Goal: Task Accomplishment & Management: Use online tool/utility

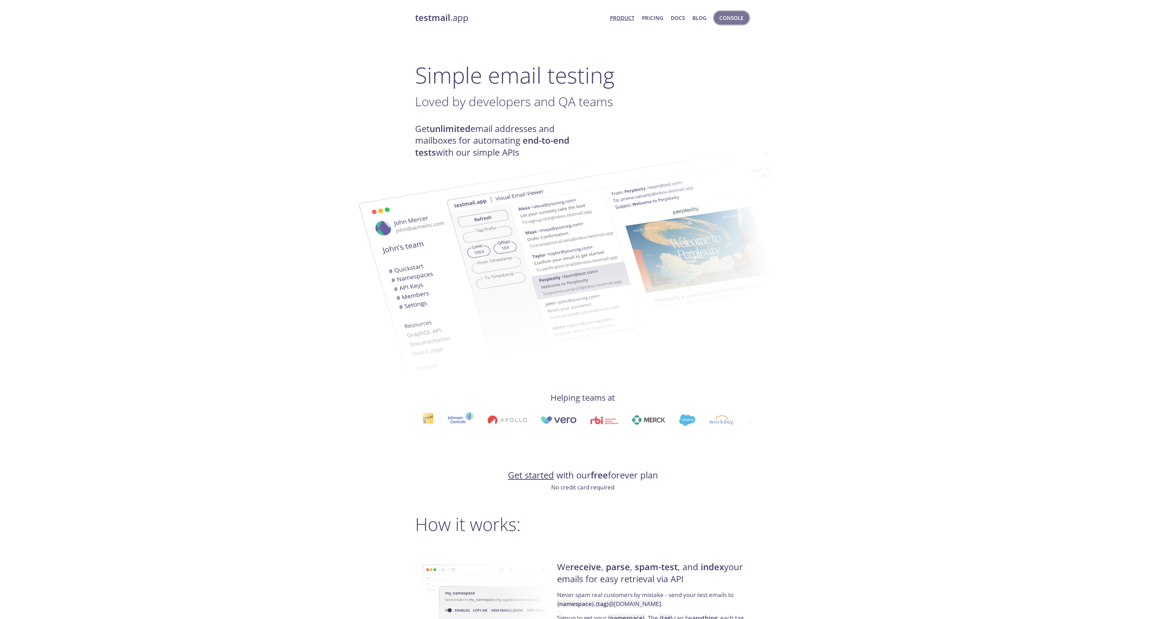
click at [730, 19] on span "Console" at bounding box center [731, 17] width 24 height 9
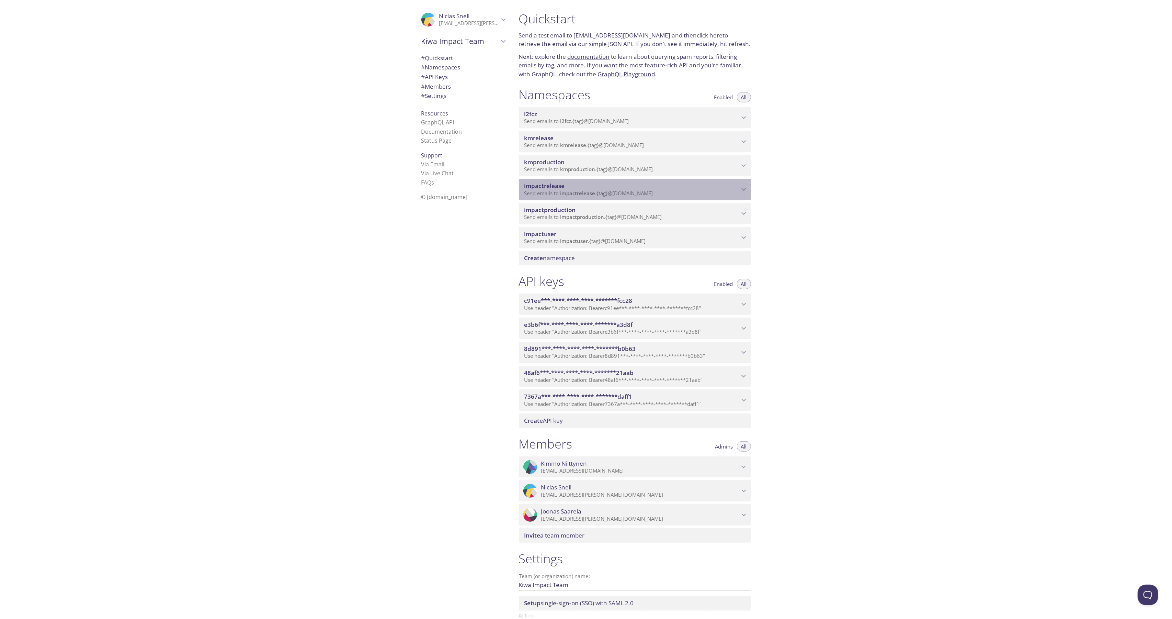
click at [571, 192] on span "impactrelease" at bounding box center [578, 193] width 35 height 7
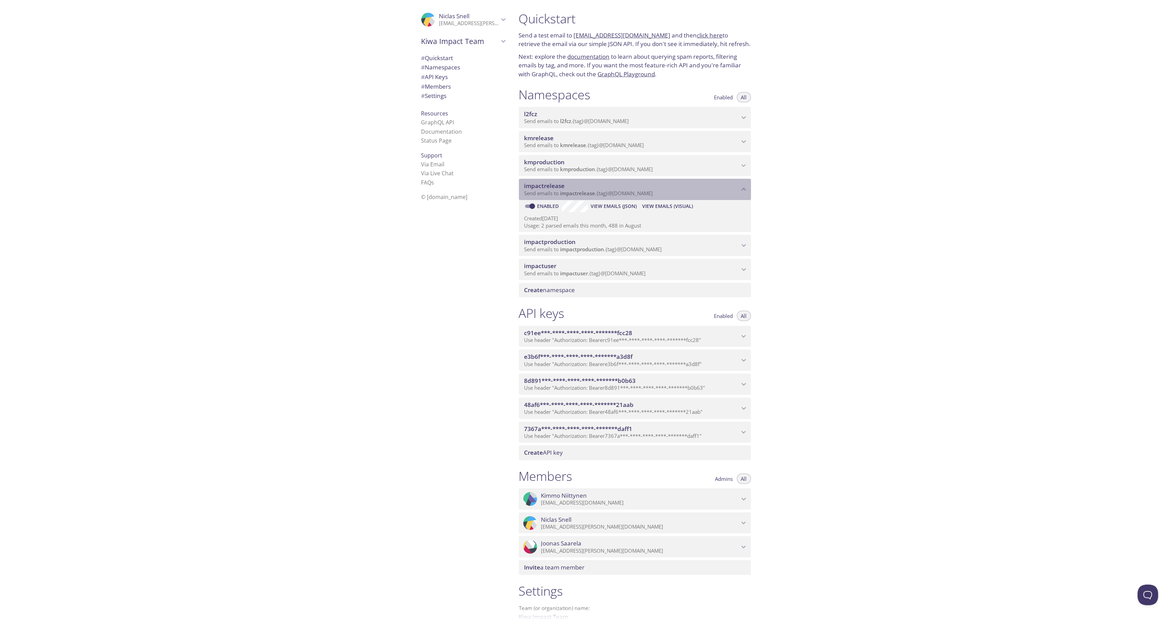
drag, startPoint x: 667, startPoint y: 190, endPoint x: 563, endPoint y: 194, distance: 103.9
click at [564, 194] on p "Send emails to impactrelease . {tag} @[DOMAIN_NAME]" at bounding box center [632, 193] width 215 height 7
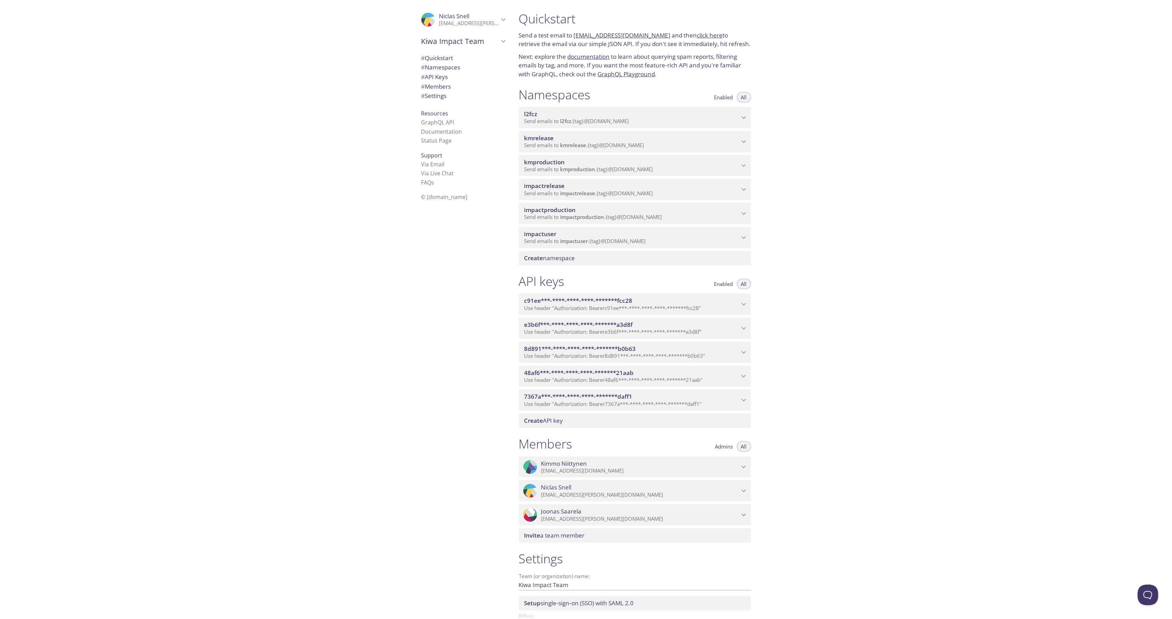
click at [567, 193] on span "impactrelease" at bounding box center [578, 193] width 35 height 7
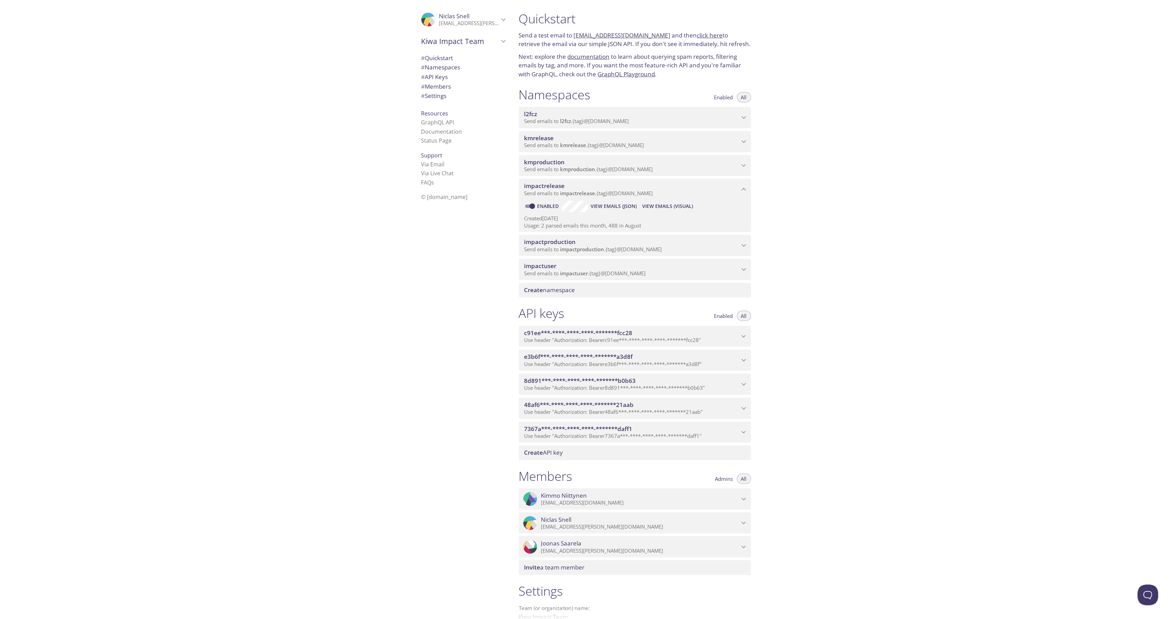
click at [594, 190] on span "impactrelease" at bounding box center [578, 193] width 35 height 7
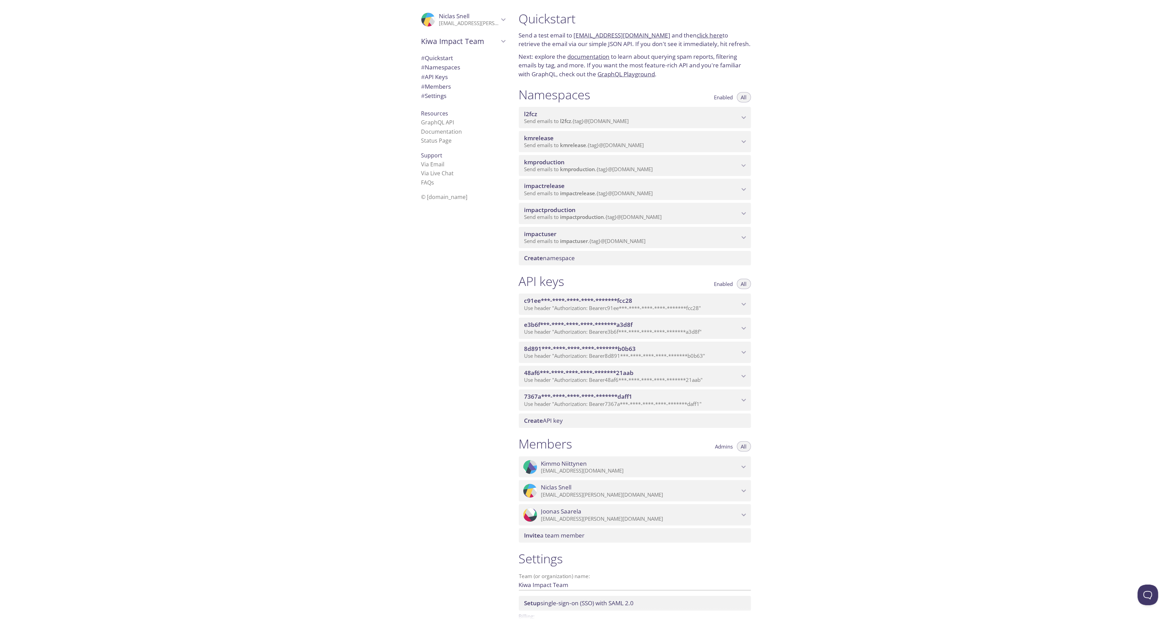
click at [622, 194] on span "Send emails to impactrelease . {tag} @[DOMAIN_NAME]" at bounding box center [589, 193] width 129 height 7
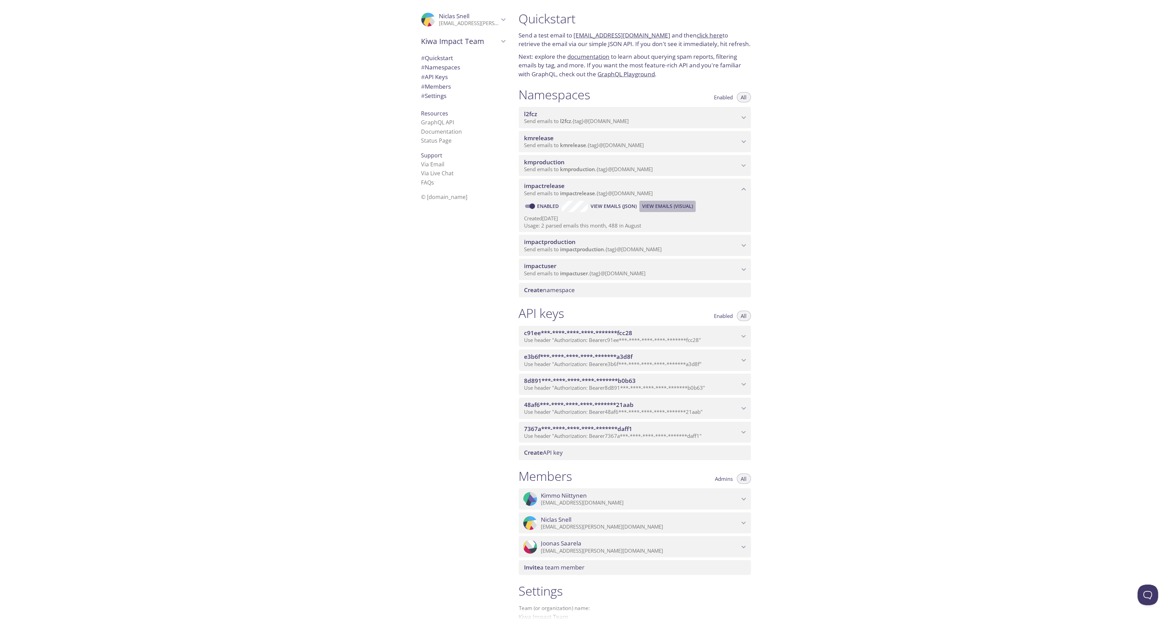
click at [668, 205] on span "View Emails (Visual)" at bounding box center [667, 206] width 51 height 8
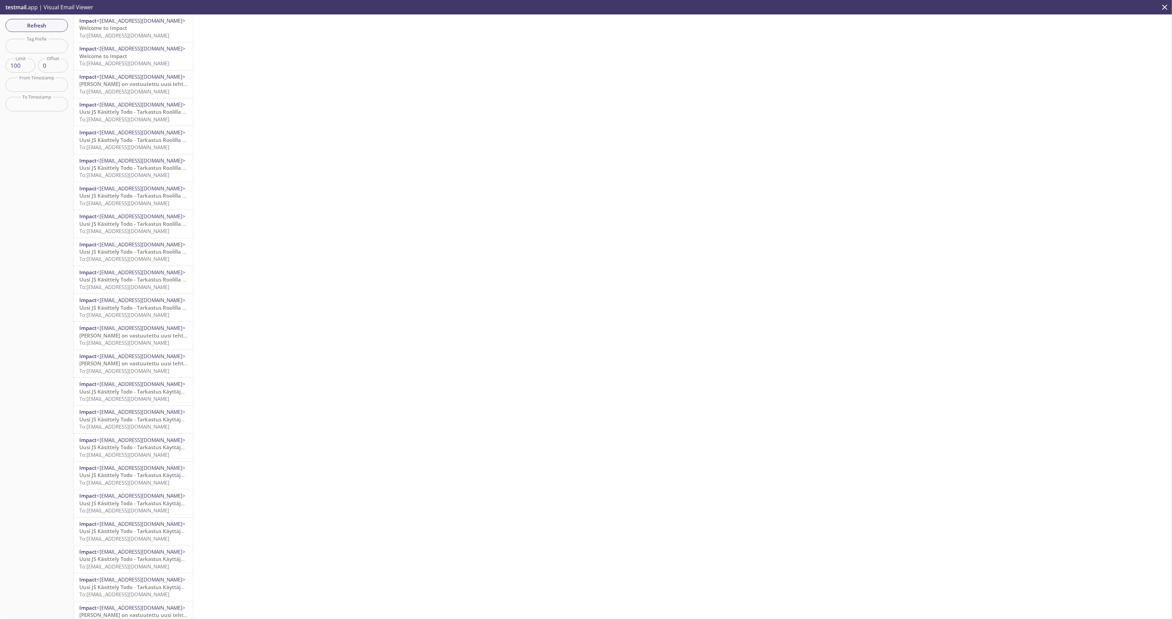
click at [122, 28] on span "Welcome to Impact" at bounding box center [103, 27] width 48 height 7
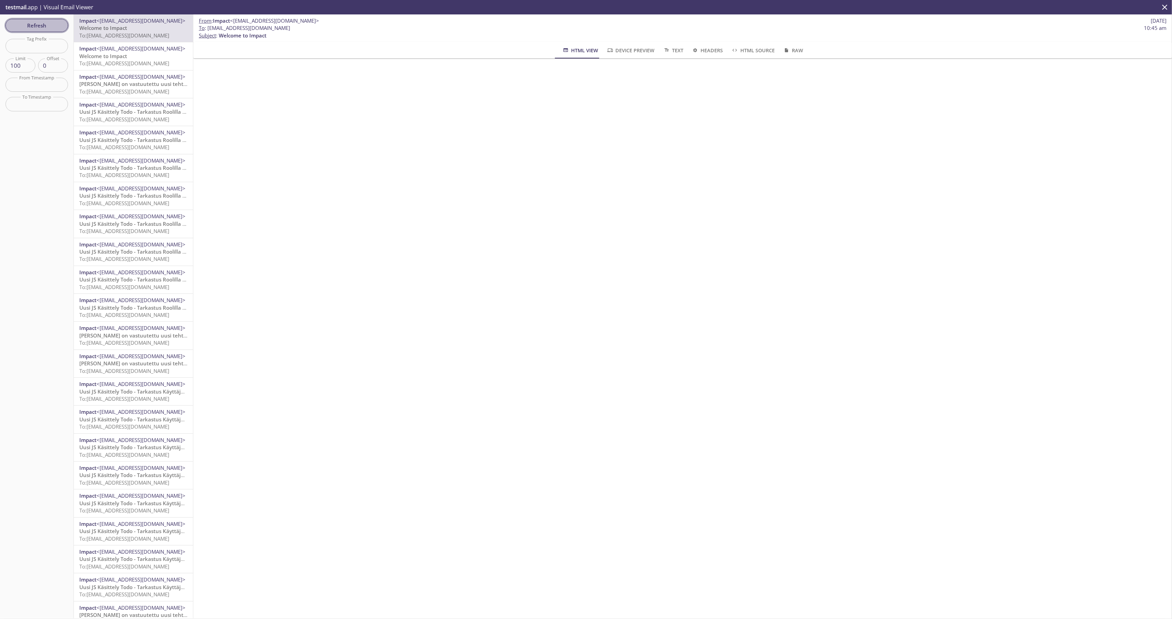
click at [43, 23] on span "Refresh" at bounding box center [37, 25] width 52 height 9
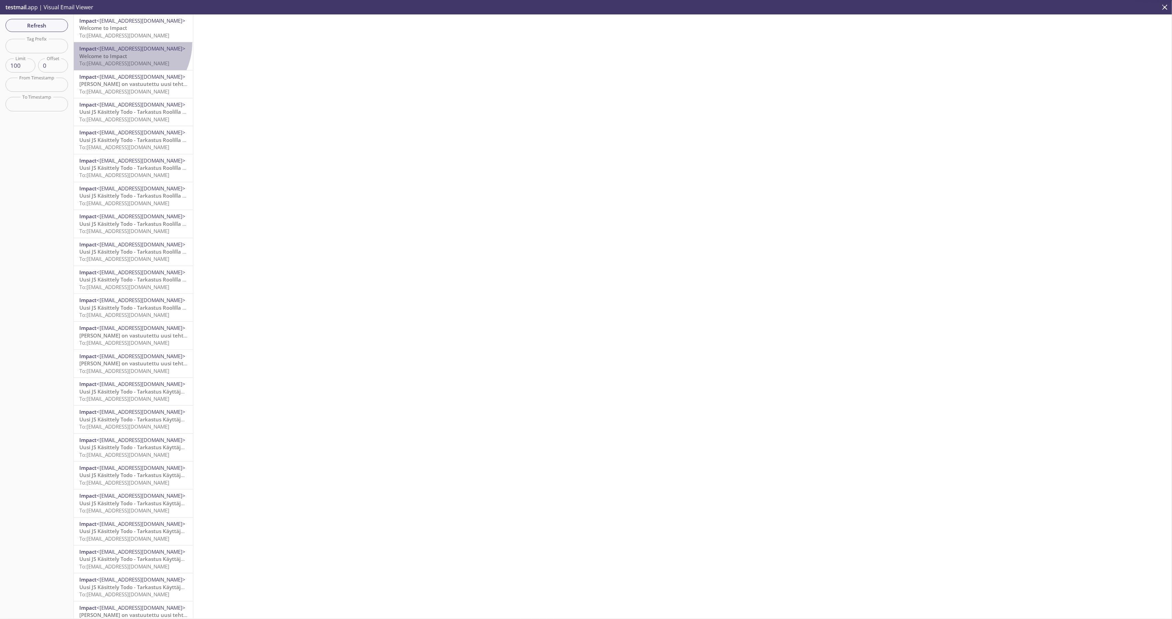
click at [123, 42] on div "Impact <[EMAIL_ADDRESS][DOMAIN_NAME]> Welcome to Impact To: [EMAIL_ADDRESS][DOM…" at bounding box center [133, 55] width 119 height 27
click at [126, 36] on span "To: [EMAIL_ADDRESS][DOMAIN_NAME]" at bounding box center [124, 35] width 90 height 7
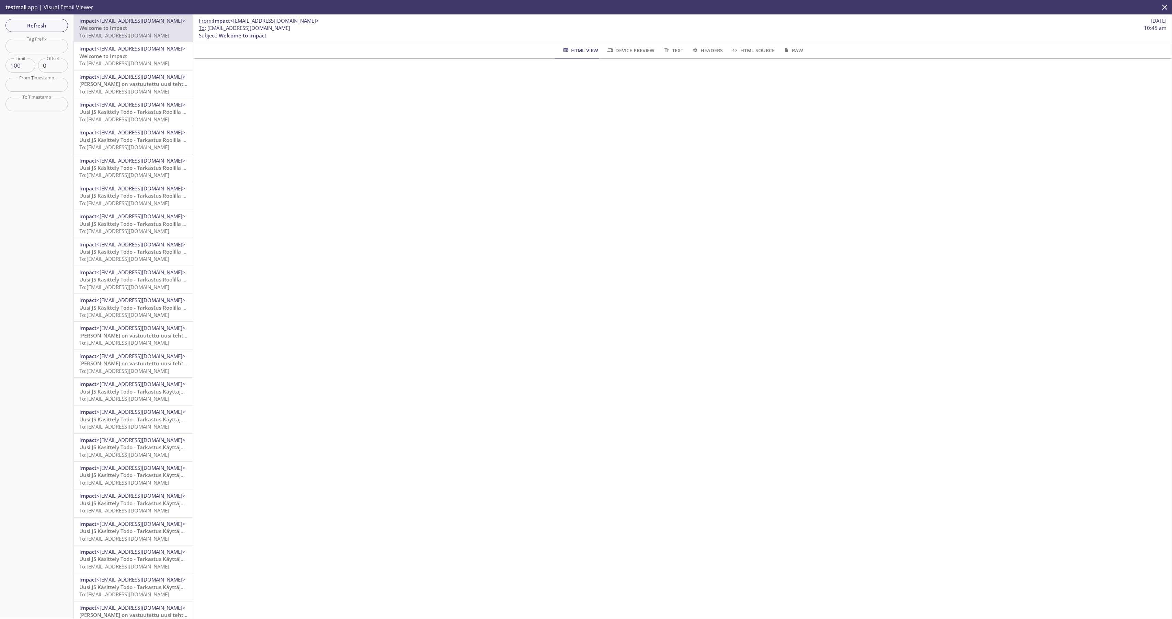
click at [118, 68] on div "Impact <[EMAIL_ADDRESS][DOMAIN_NAME]> Welcome to Impact To: [EMAIL_ADDRESS][DOM…" at bounding box center [133, 55] width 119 height 27
drag, startPoint x: 121, startPoint y: 89, endPoint x: 128, endPoint y: 68, distance: 22.7
click at [121, 89] on span "To: [EMAIL_ADDRESS][DOMAIN_NAME]" at bounding box center [124, 91] width 90 height 7
click at [134, 45] on span "<[EMAIL_ADDRESS][DOMAIN_NAME]>" at bounding box center [141, 48] width 89 height 7
click at [137, 38] on span "To: [EMAIL_ADDRESS][DOMAIN_NAME]" at bounding box center [124, 35] width 90 height 7
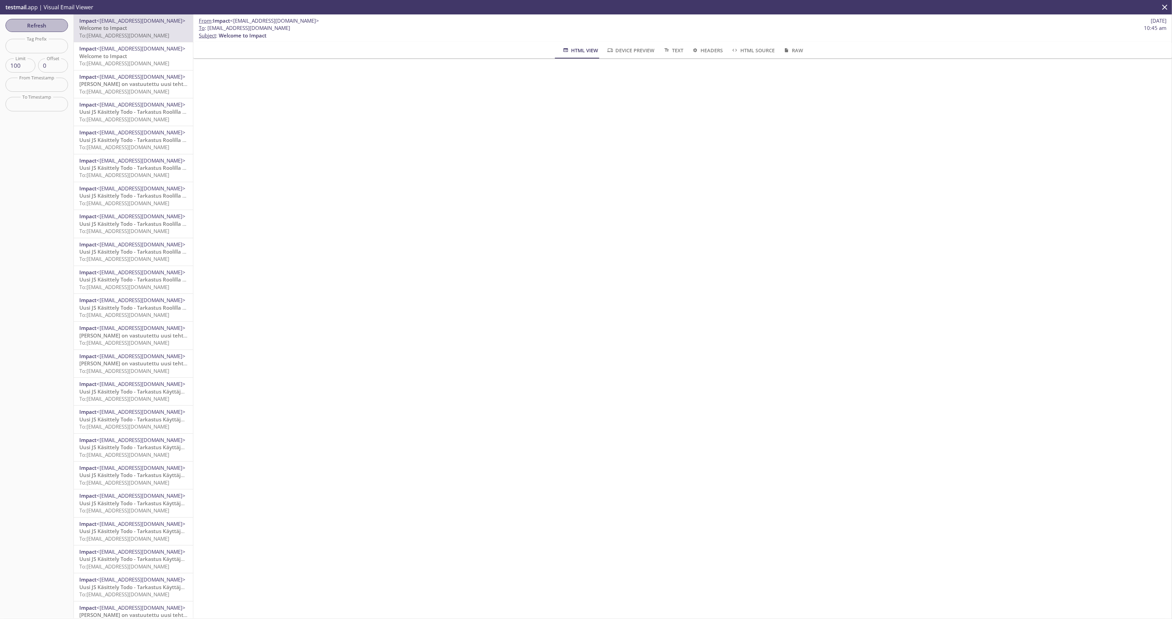
click at [43, 23] on span "Refresh" at bounding box center [37, 25] width 52 height 9
